Goal: Download file/media

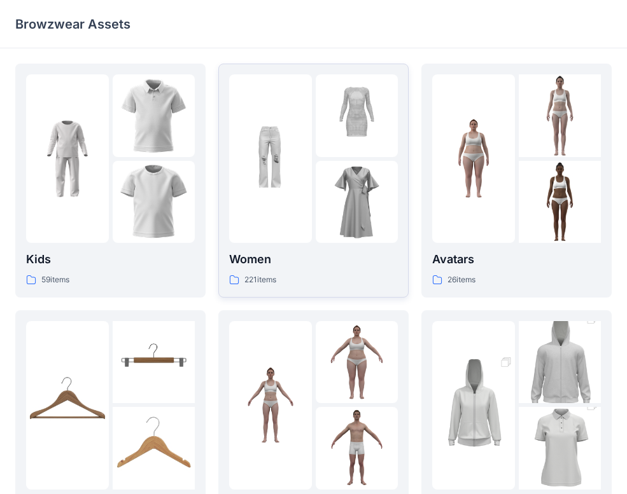
click at [306, 193] on img at bounding box center [270, 159] width 83 height 83
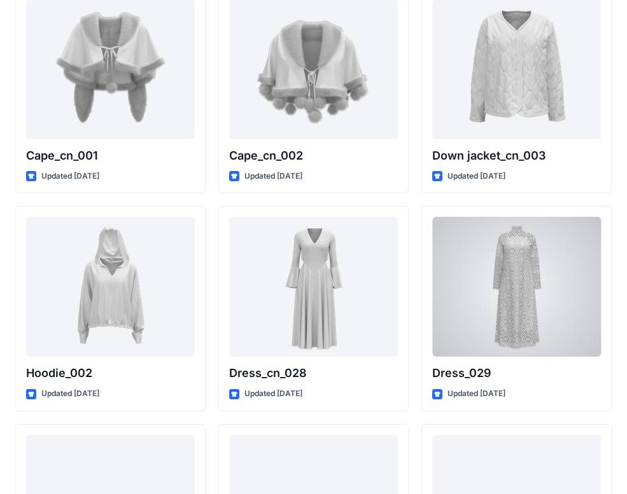
scroll to position [7910, 0]
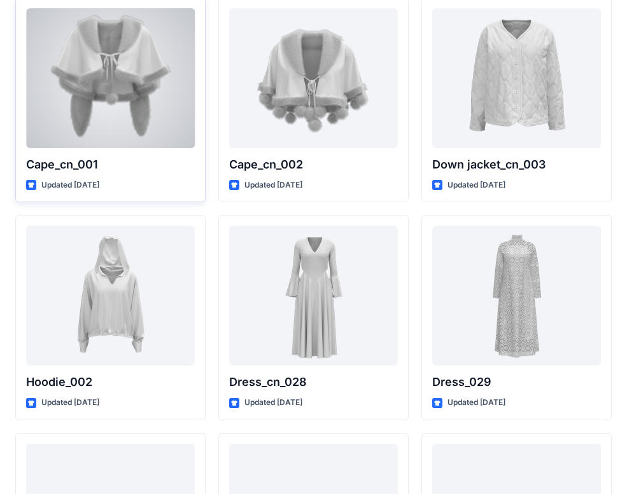
click at [139, 79] on div at bounding box center [110, 78] width 169 height 140
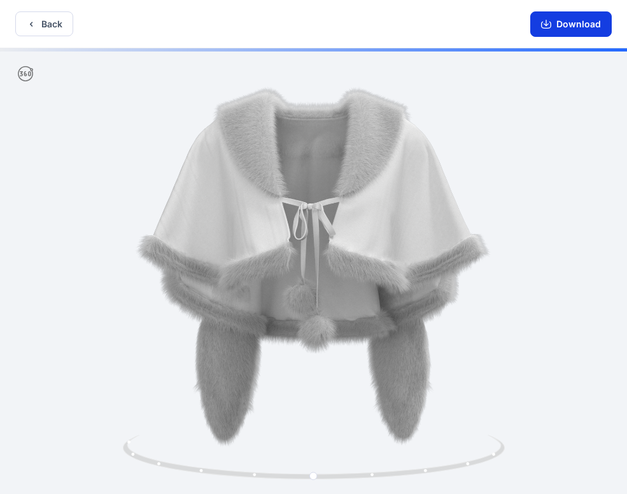
click at [569, 22] on button "Download" at bounding box center [570, 23] width 81 height 25
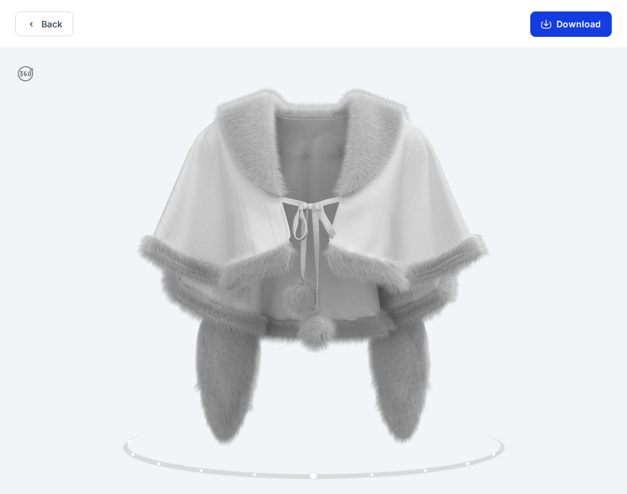
click at [567, 23] on button "Download" at bounding box center [570, 23] width 81 height 25
click at [48, 23] on button "Back" at bounding box center [44, 23] width 58 height 25
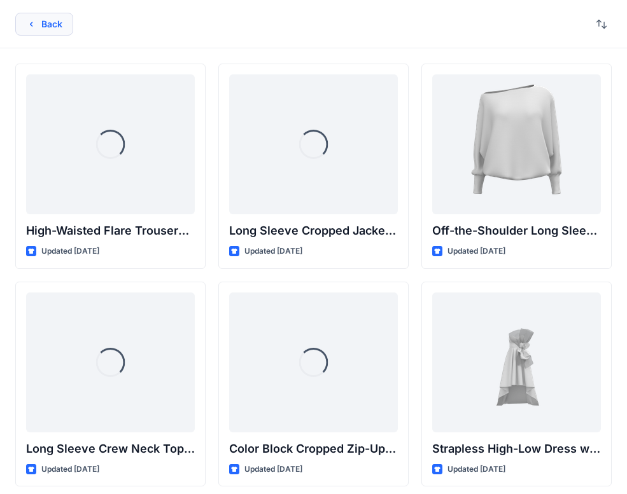
click at [39, 21] on button "Back" at bounding box center [44, 24] width 58 height 23
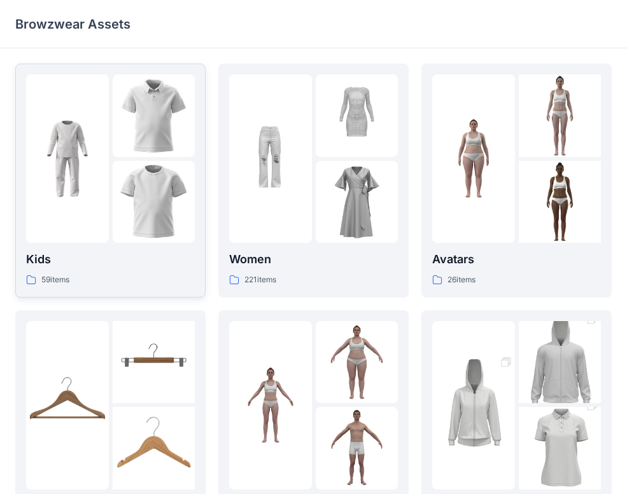
click at [137, 173] on img at bounding box center [154, 202] width 83 height 83
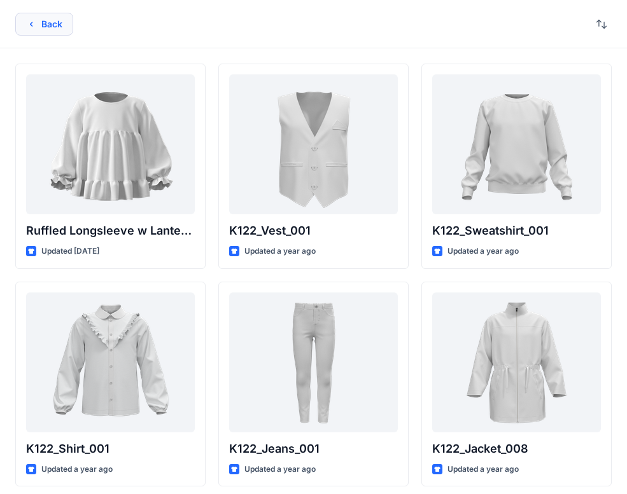
click at [38, 21] on button "Back" at bounding box center [44, 24] width 58 height 23
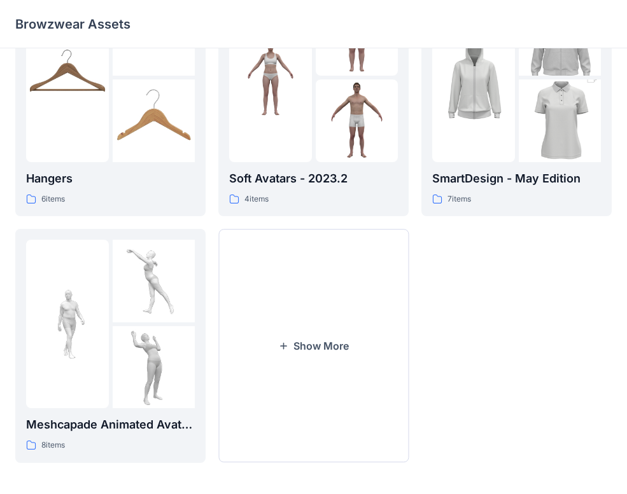
scroll to position [331, 0]
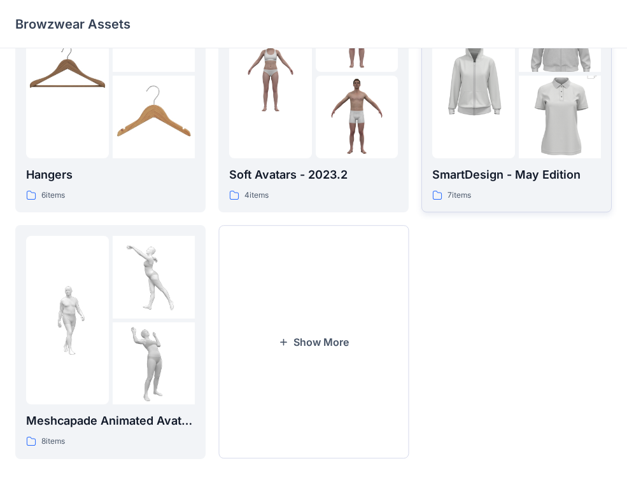
click at [490, 139] on div at bounding box center [473, 74] width 83 height 169
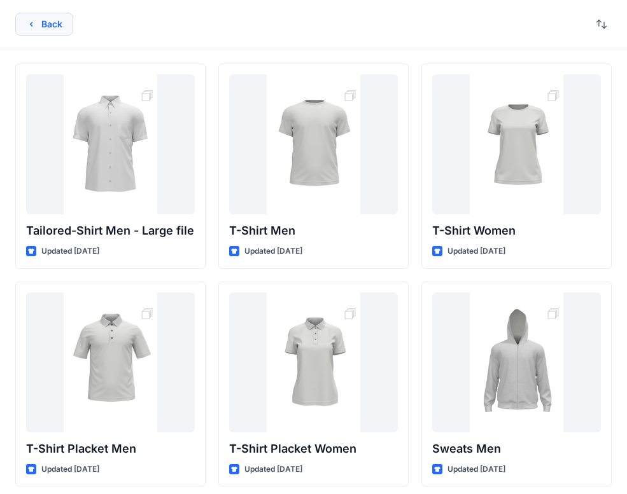
click at [30, 25] on icon "button" at bounding box center [31, 24] width 10 height 10
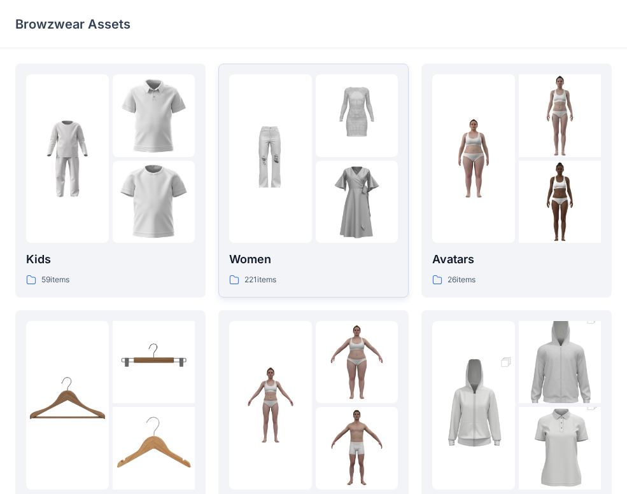
click at [282, 212] on div at bounding box center [270, 158] width 83 height 169
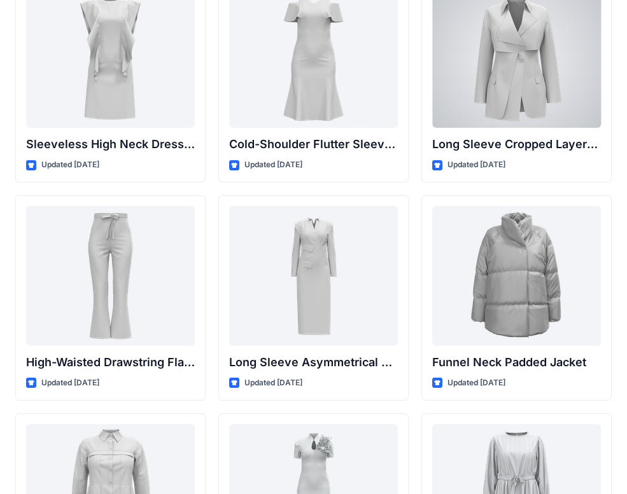
scroll to position [4976, 0]
